Goal: Communication & Community: Answer question/provide support

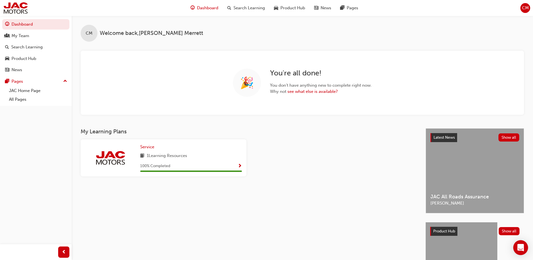
click at [520, 247] on icon "Open Intercom Messenger" at bounding box center [520, 247] width 6 height 7
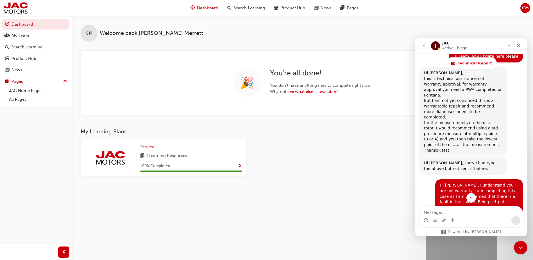
scroll to position [1294, 0]
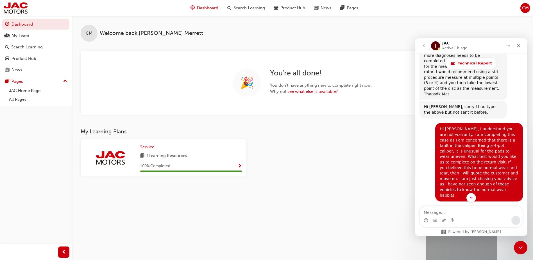
drag, startPoint x: 452, startPoint y: 189, endPoint x: 423, endPoint y: 145, distance: 52.5
drag, startPoint x: 423, startPoint y: 145, endPoint x: 443, endPoint y: 158, distance: 23.2
copy div "Hi [PERSON_NAME], We just need to confirm that this is 100% a manufacturing def…"
click at [336, 205] on div "My Learning Plans Service 1 Learning Resources 100 % Completed" at bounding box center [253, 215] width 345 height 174
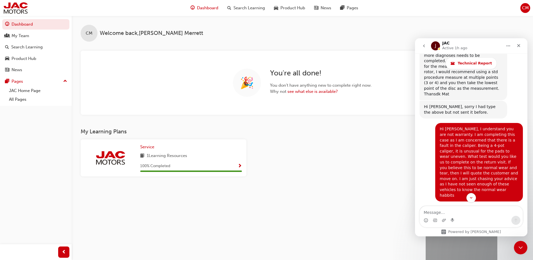
click at [341, 204] on div "My Learning Plans Service 1 Learning Resources 100 % Completed" at bounding box center [253, 215] width 345 height 174
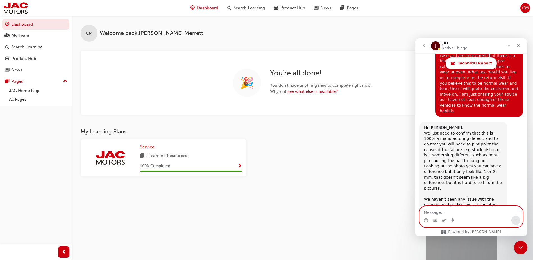
click at [460, 213] on textarea "Message…" at bounding box center [471, 211] width 103 height 10
click at [358, 200] on div "My Learning Plans Service 1 Learning Resources 100 % Completed" at bounding box center [253, 215] width 345 height 174
click at [519, 45] on icon "Close" at bounding box center [519, 45] width 4 height 4
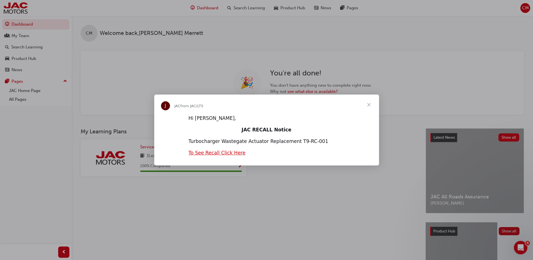
click at [370, 105] on span "Close" at bounding box center [369, 104] width 20 height 20
